Goal: Information Seeking & Learning: Learn about a topic

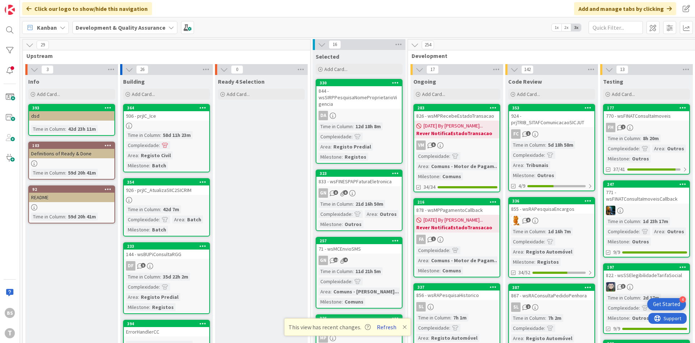
click at [385, 326] on button "Refresh" at bounding box center [386, 326] width 25 height 9
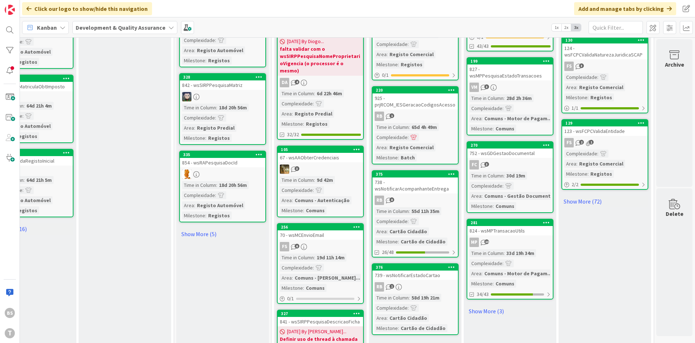
scroll to position [695, 136]
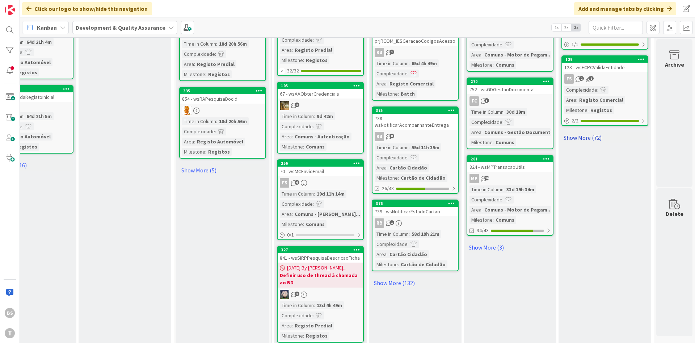
click at [581, 132] on link "Show More (72)" at bounding box center [604, 138] width 87 height 12
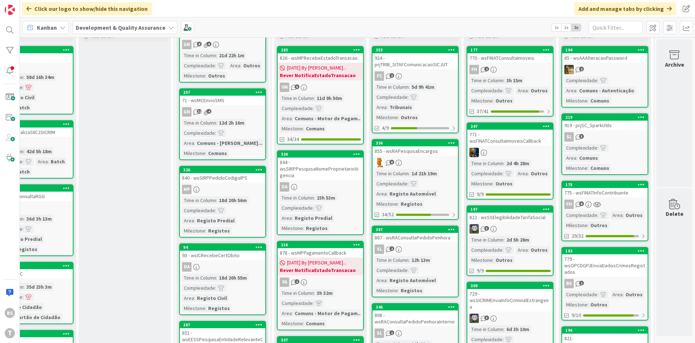
scroll to position [87, 136]
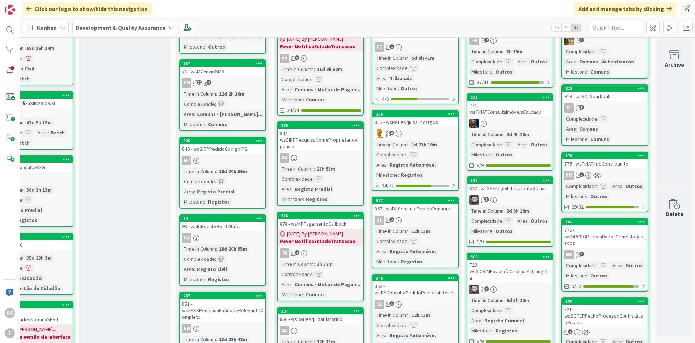
click at [629, 160] on link "178 775 - wsFINATInfoContribuinte FH 6 Complexidade : Area : Outros Milestone :…" at bounding box center [604, 182] width 87 height 60
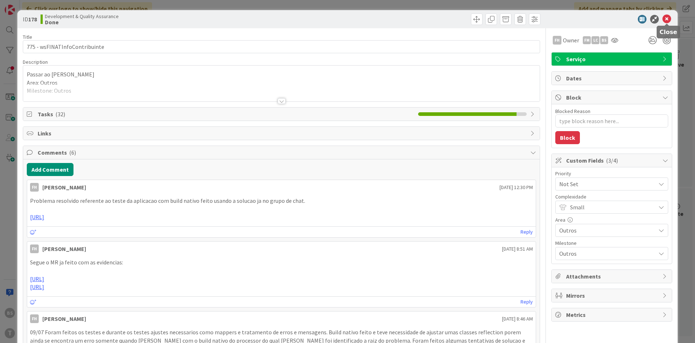
click at [665, 17] on icon at bounding box center [666, 19] width 9 height 9
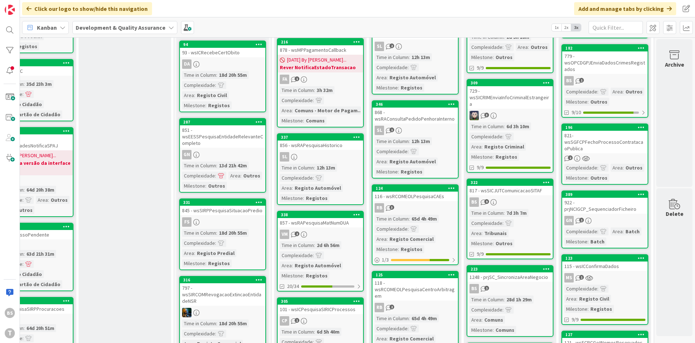
scroll to position [0, 136]
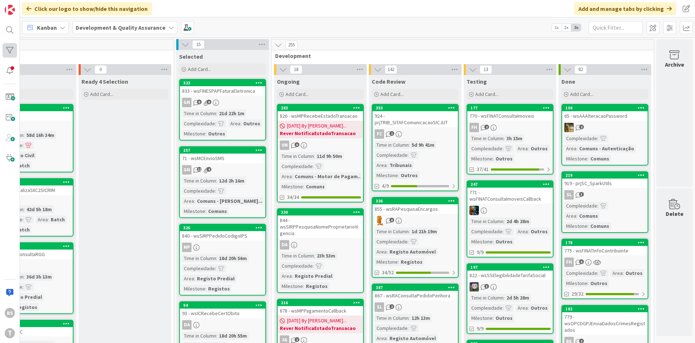
click at [10, 54] on div at bounding box center [10, 50] width 14 height 14
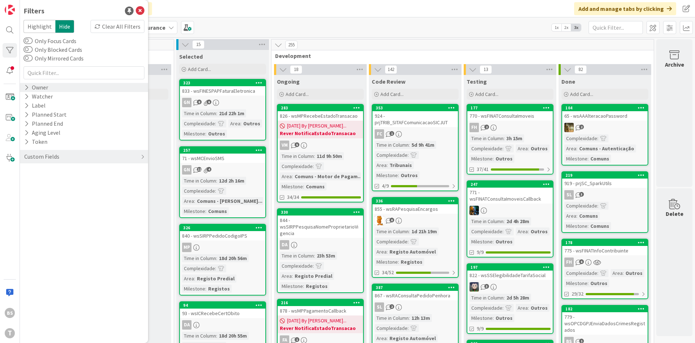
click at [38, 84] on div "Owner" at bounding box center [36, 87] width 25 height 9
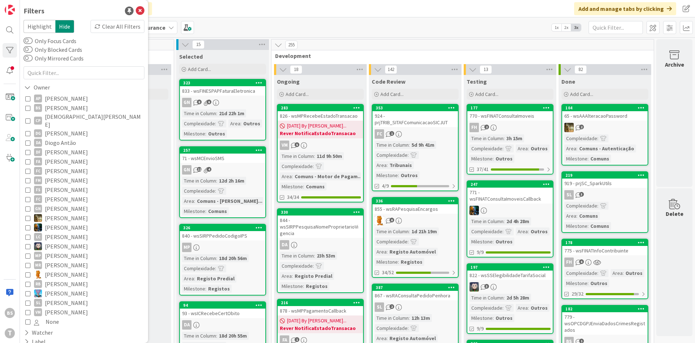
click at [29, 107] on icon at bounding box center [27, 107] width 5 height 5
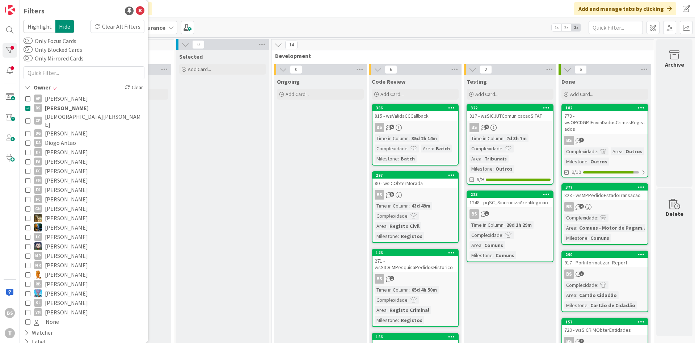
click at [29, 106] on icon at bounding box center [27, 107] width 5 height 5
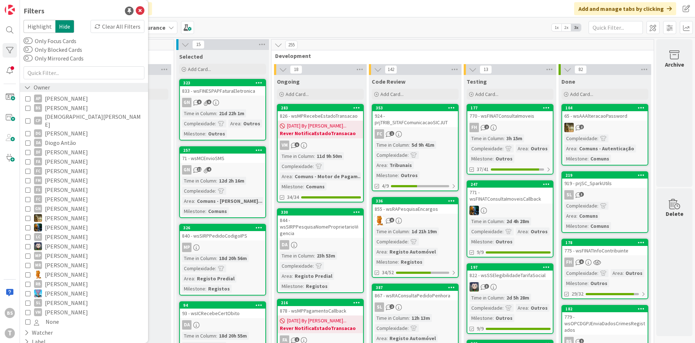
click at [30, 88] on icon at bounding box center [27, 87] width 7 height 6
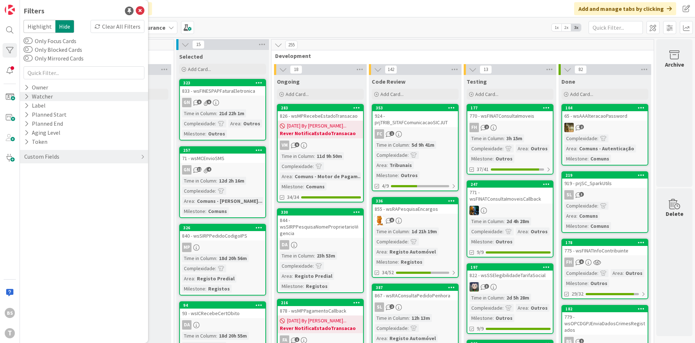
click at [27, 96] on icon at bounding box center [26, 96] width 5 height 6
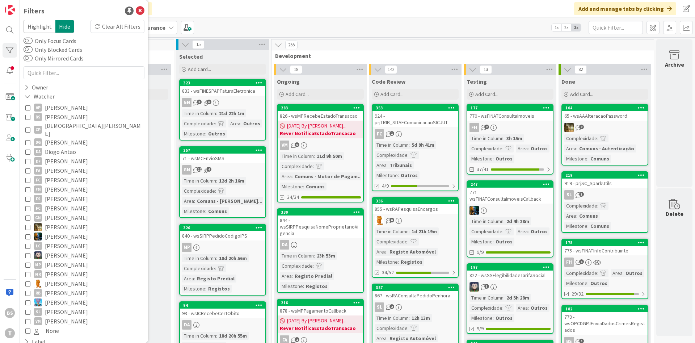
click at [28, 115] on icon at bounding box center [27, 116] width 5 height 5
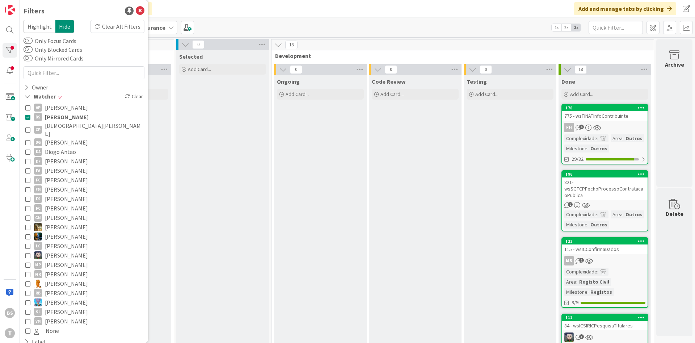
click at [27, 115] on icon at bounding box center [27, 116] width 5 height 5
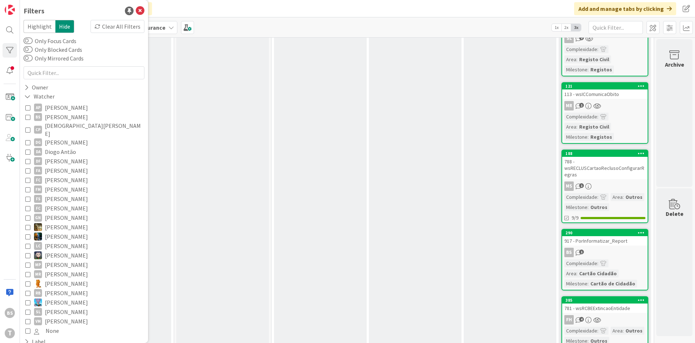
scroll to position [1259, 136]
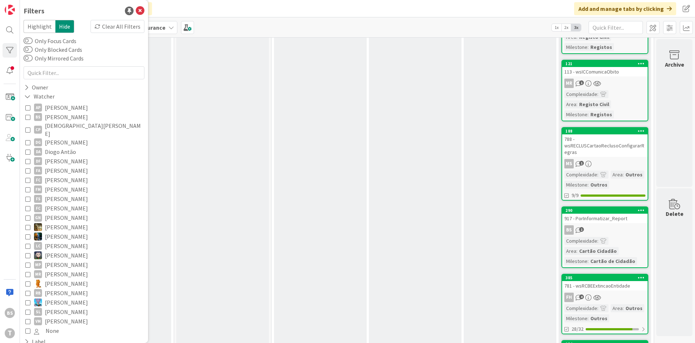
click at [626, 134] on div "788 - wsRECLUSCartaoReclusoConfigurarRegras" at bounding box center [604, 145] width 85 height 22
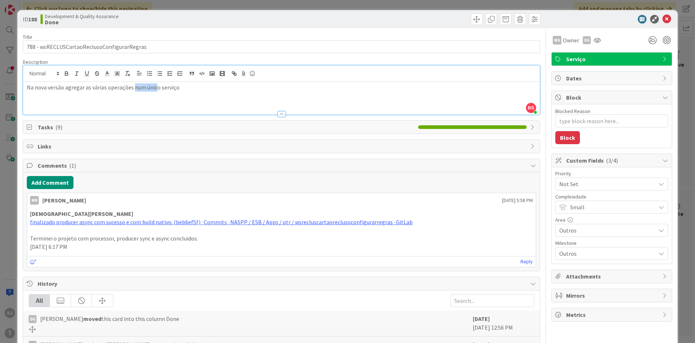
drag, startPoint x: 132, startPoint y: 72, endPoint x: 156, endPoint y: 70, distance: 24.7
click at [156, 82] on div "Na nova versão agregar as várias operações num único serviço" at bounding box center [281, 98] width 516 height 33
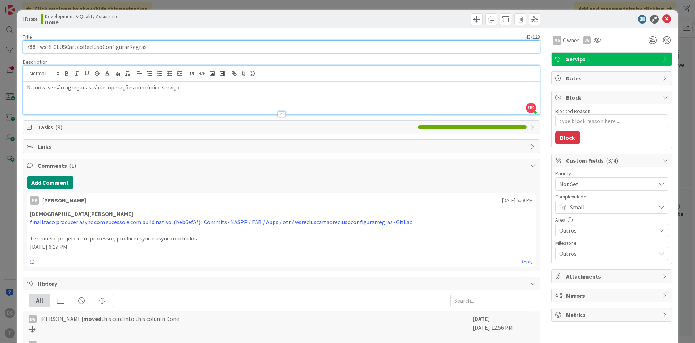
click at [113, 48] on input "788 - wsRECLUSCartaoReclusoConfigurarRegras" at bounding box center [281, 46] width 517 height 13
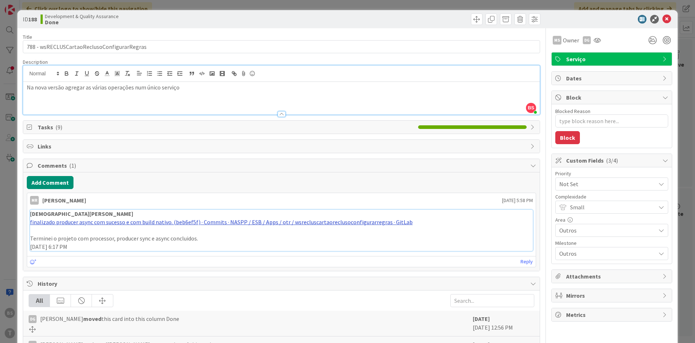
click at [239, 220] on link "finalizado producer async com sucesso e com build nativo. (beb6ef5f) · Commits …" at bounding box center [221, 221] width 382 height 7
click at [598, 39] on icon at bounding box center [596, 40] width 7 height 6
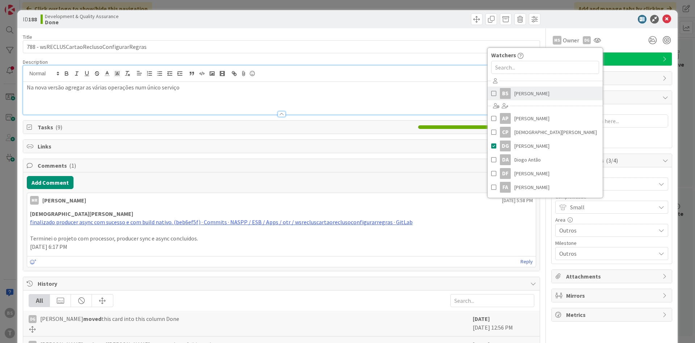
click at [514, 91] on link "BS [PERSON_NAME]" at bounding box center [544, 93] width 115 height 14
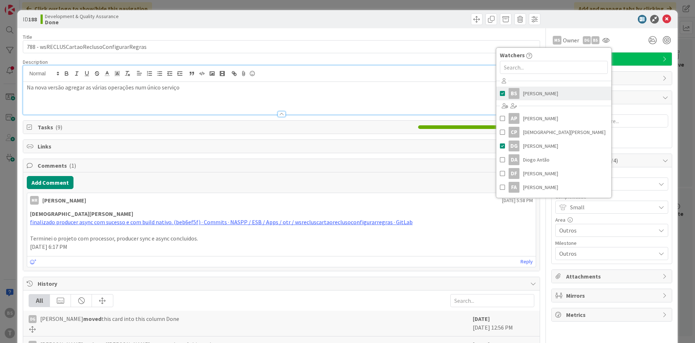
type textarea "x"
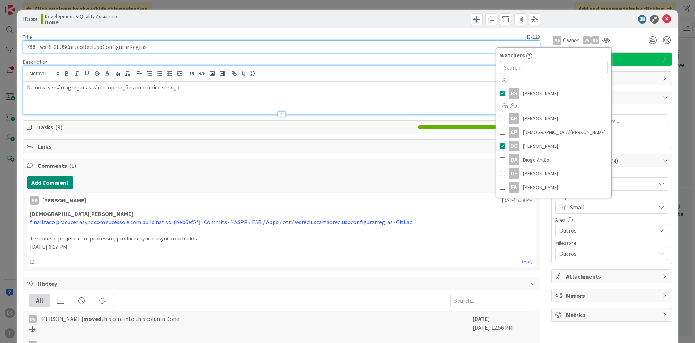
click at [435, 42] on input "788 - wsRECLUSCartaoReclusoConfigurarRegras" at bounding box center [281, 46] width 517 height 13
